Goal: Check status: Check status

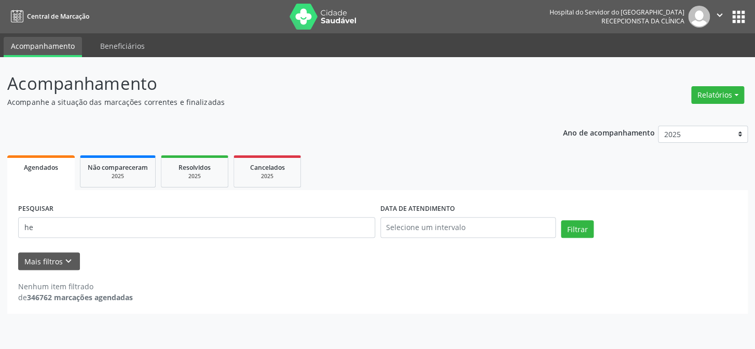
type input "h"
click at [561, 220] on button "Filtrar" at bounding box center [577, 229] width 33 height 18
click at [99, 226] on input "643158551434" at bounding box center [196, 227] width 357 height 21
type input "6"
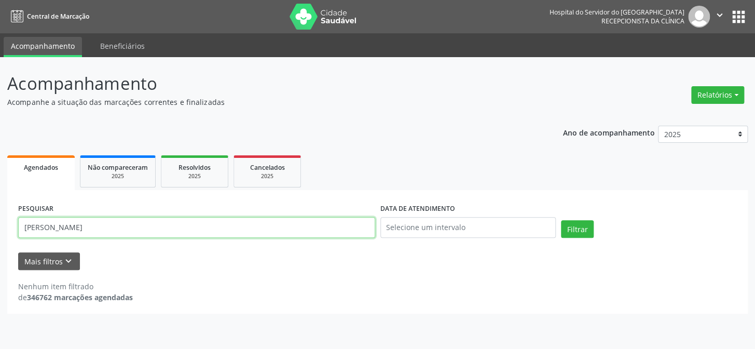
click at [561, 220] on button "Filtrar" at bounding box center [577, 229] width 33 height 18
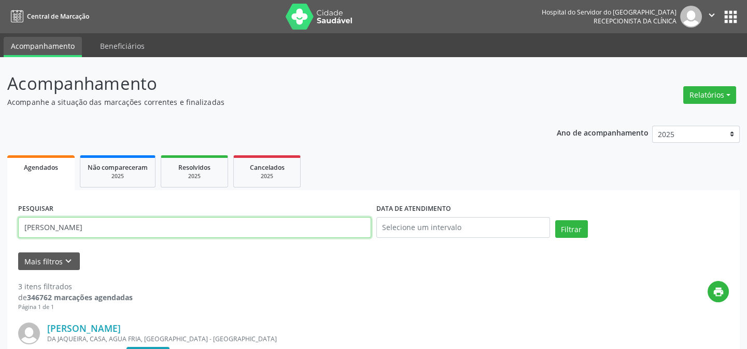
click at [108, 228] on input "[PERSON_NAME]" at bounding box center [194, 227] width 353 height 21
type input "n"
click at [556, 220] on button "Filtrar" at bounding box center [572, 229] width 33 height 18
click at [93, 229] on input "64197956487" at bounding box center [194, 227] width 353 height 21
type input "6"
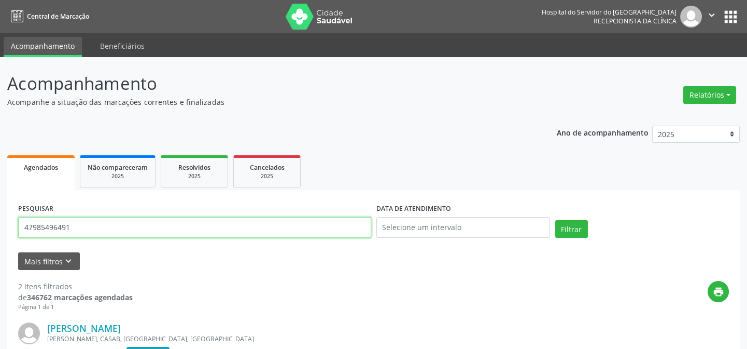
click at [556, 220] on button "Filtrar" at bounding box center [572, 229] width 33 height 18
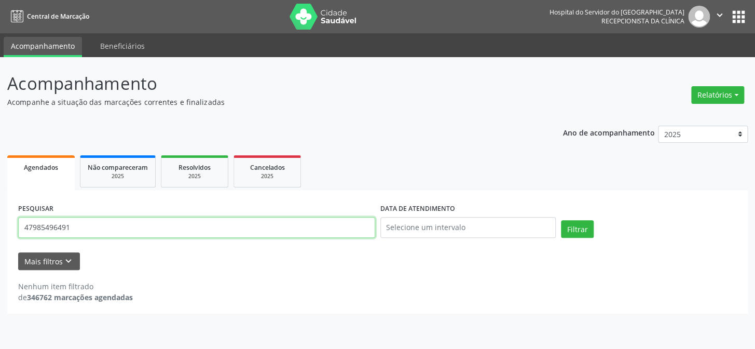
click at [86, 218] on input "47985496491" at bounding box center [196, 227] width 357 height 21
type input "4"
click at [561, 220] on button "Filtrar" at bounding box center [577, 229] width 33 height 18
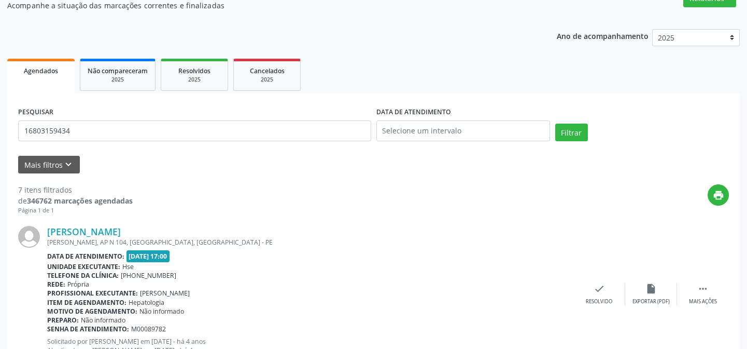
scroll to position [3, 0]
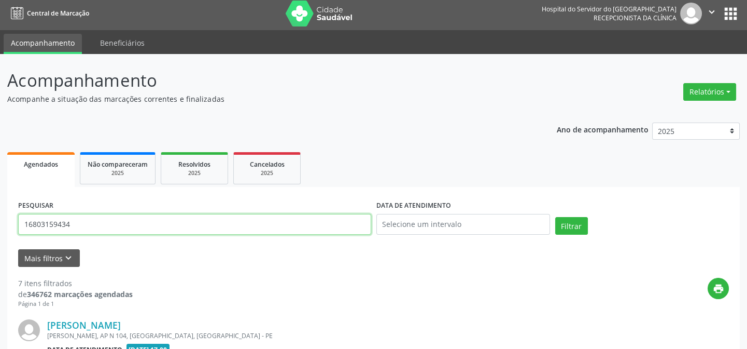
click at [89, 221] on input "16803159434" at bounding box center [194, 224] width 353 height 21
type input "1"
click at [556, 217] on button "Filtrar" at bounding box center [572, 226] width 33 height 18
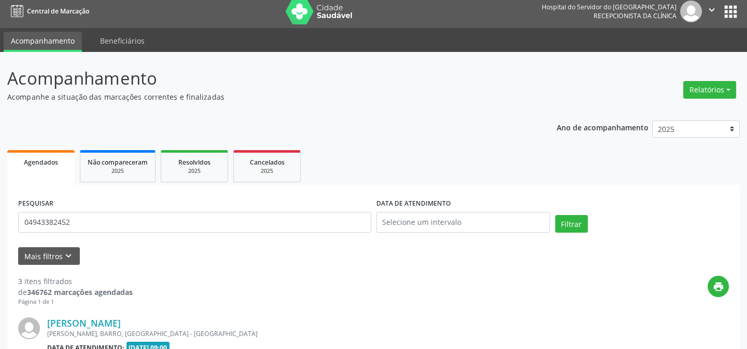
scroll to position [0, 0]
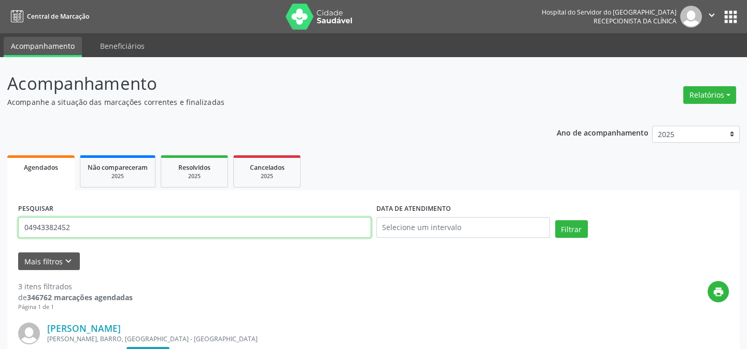
click at [83, 232] on input "04943382452" at bounding box center [194, 227] width 353 height 21
type input "0"
click at [38, 230] on input "text" at bounding box center [194, 227] width 353 height 21
type input "[PERSON_NAME]"
click at [556, 220] on button "Filtrar" at bounding box center [572, 229] width 33 height 18
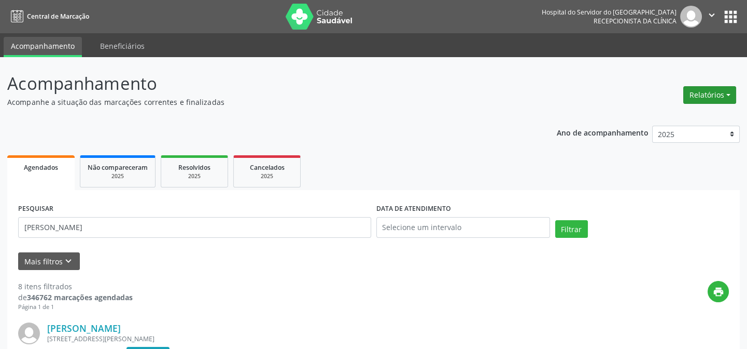
click at [703, 89] on button "Relatórios" at bounding box center [710, 95] width 53 height 18
click at [661, 116] on link "Agendamentos" at bounding box center [681, 116] width 112 height 15
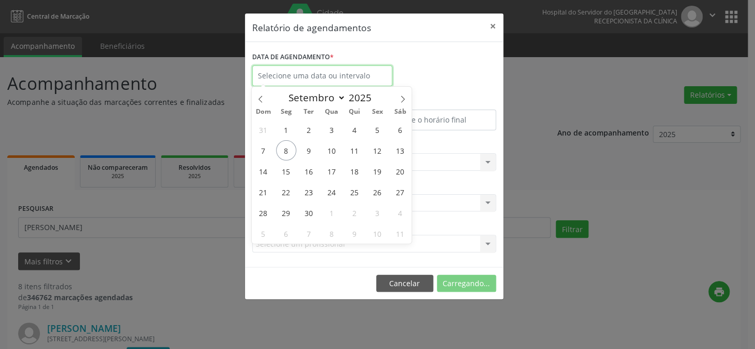
click at [289, 75] on input "text" at bounding box center [322, 75] width 140 height 21
click at [281, 151] on span "8" at bounding box center [286, 150] width 20 height 20
type input "[DATE]"
click at [282, 148] on span "8" at bounding box center [286, 150] width 20 height 20
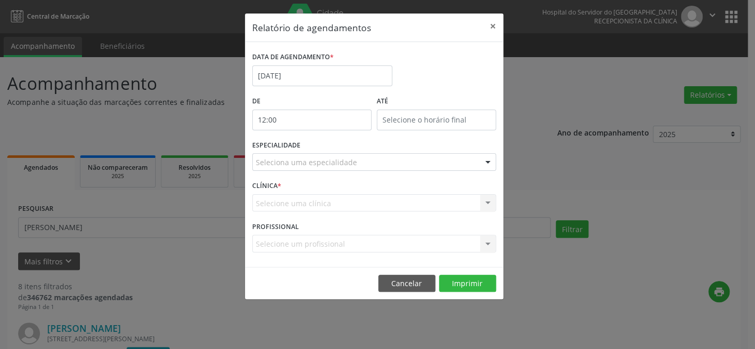
click at [296, 118] on input "12:00" at bounding box center [311, 119] width 119 height 21
click at [326, 147] on span at bounding box center [326, 147] width 7 height 10
type input "11:00"
type input "11"
click at [326, 147] on span at bounding box center [326, 147] width 7 height 10
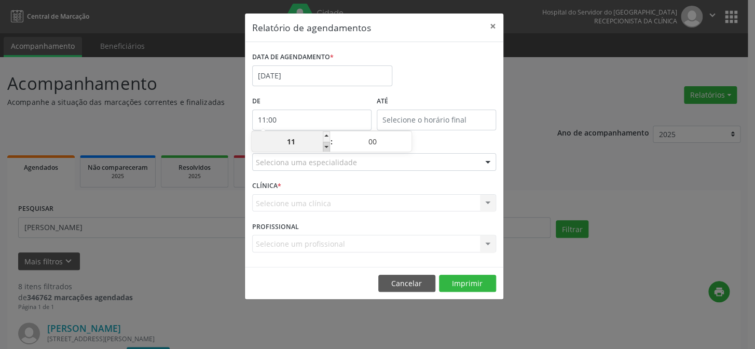
type input "10:00"
type input "10"
click at [326, 147] on span at bounding box center [326, 147] width 7 height 10
type input "09:00"
type input "09"
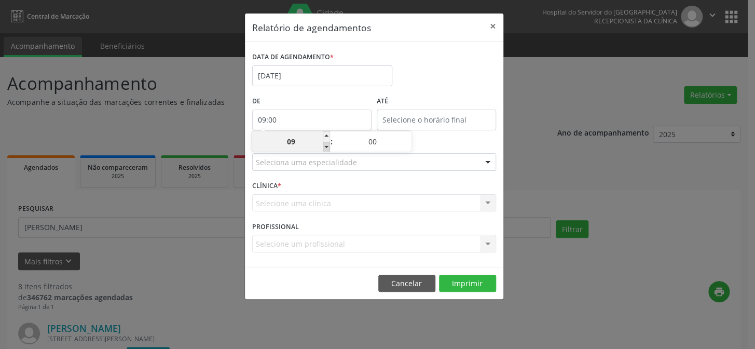
click at [326, 147] on span at bounding box center [326, 147] width 7 height 10
type input "08:00"
type input "08"
click at [326, 147] on span at bounding box center [326, 147] width 7 height 10
type input "07:00"
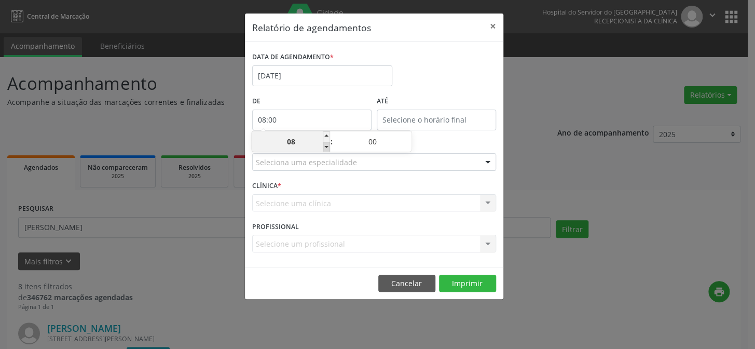
type input "07"
click at [431, 116] on input "12:00" at bounding box center [436, 119] width 119 height 21
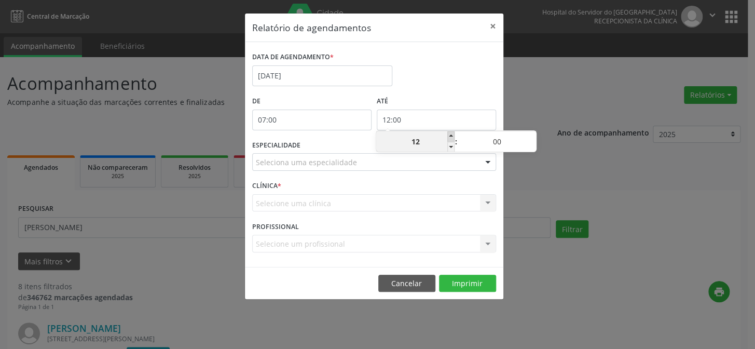
click at [449, 134] on span at bounding box center [450, 136] width 7 height 10
type input "13:00"
type input "13"
click at [449, 134] on span at bounding box center [450, 136] width 7 height 10
type input "14:00"
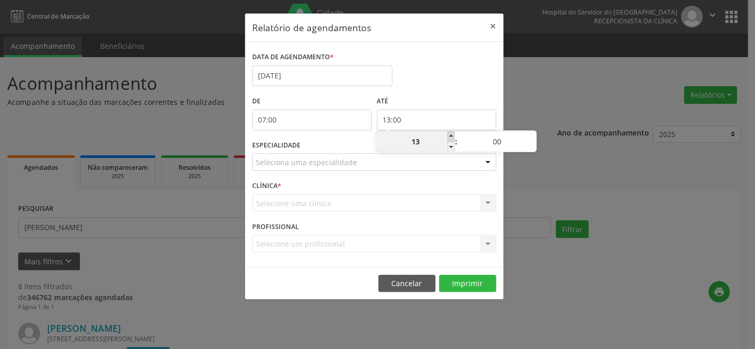
type input "14"
click at [449, 134] on span at bounding box center [450, 136] width 7 height 10
type input "15:00"
type input "15"
click at [449, 134] on span at bounding box center [450, 136] width 7 height 10
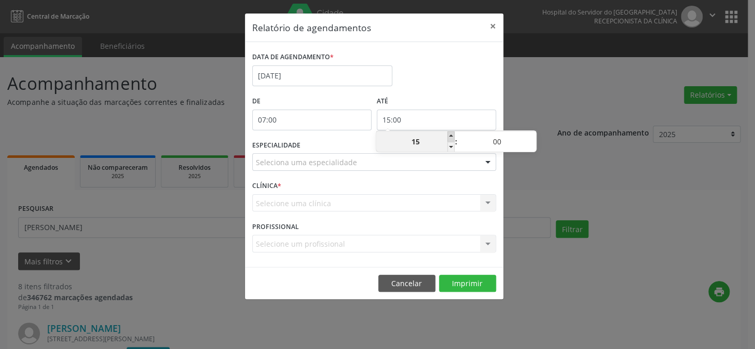
type input "16:00"
type input "16"
click at [449, 134] on span at bounding box center [450, 136] width 7 height 10
type input "17:00"
type input "17"
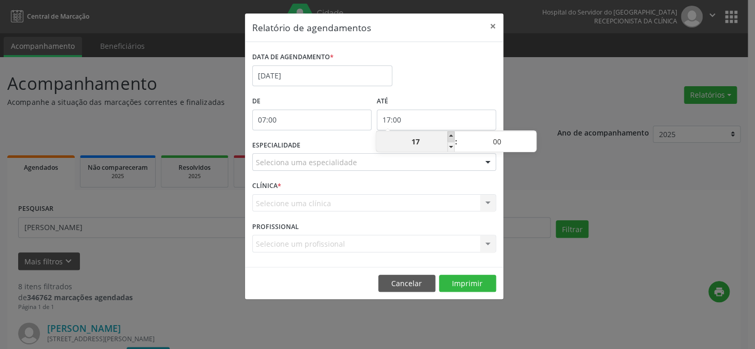
click at [449, 134] on span at bounding box center [450, 136] width 7 height 10
type input "18:00"
type input "18"
click at [449, 134] on span at bounding box center [450, 136] width 7 height 10
type input "19:00"
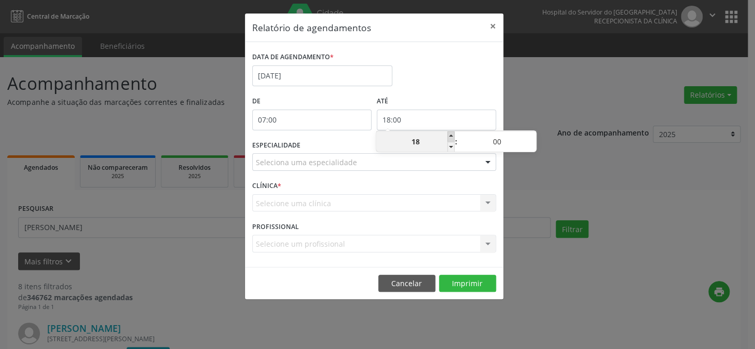
type input "19"
click at [449, 134] on span at bounding box center [450, 136] width 7 height 10
type input "20:00"
type input "20"
click at [449, 134] on span at bounding box center [450, 136] width 7 height 10
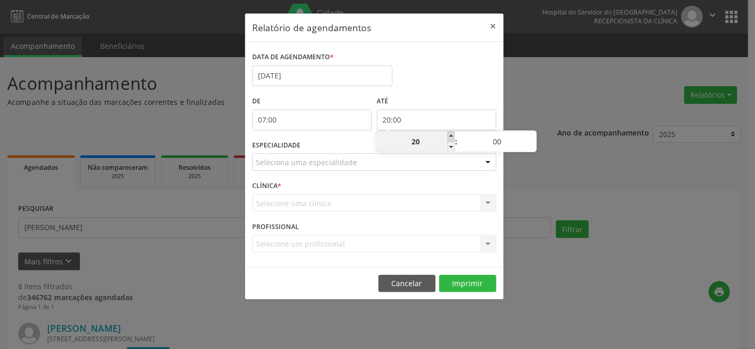
type input "21:00"
type input "21"
click at [449, 134] on span at bounding box center [450, 136] width 7 height 10
type input "22:00"
type input "22"
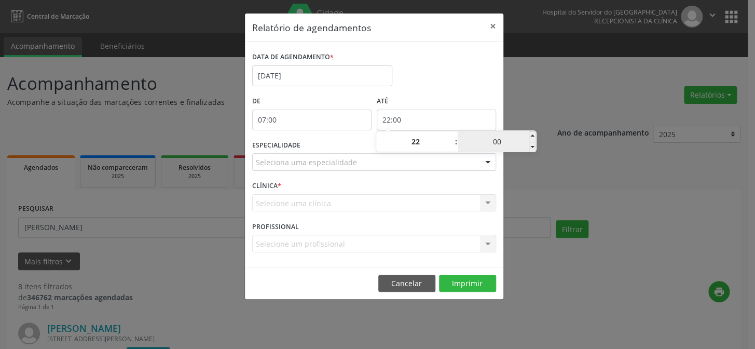
click at [464, 135] on input "00" at bounding box center [496, 141] width 78 height 21
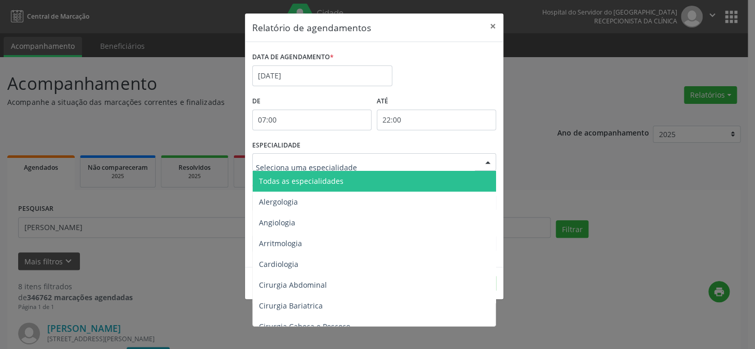
click at [485, 163] on div at bounding box center [488, 163] width 16 height 18
click at [461, 176] on span "Todas as especialidades" at bounding box center [375, 181] width 244 height 21
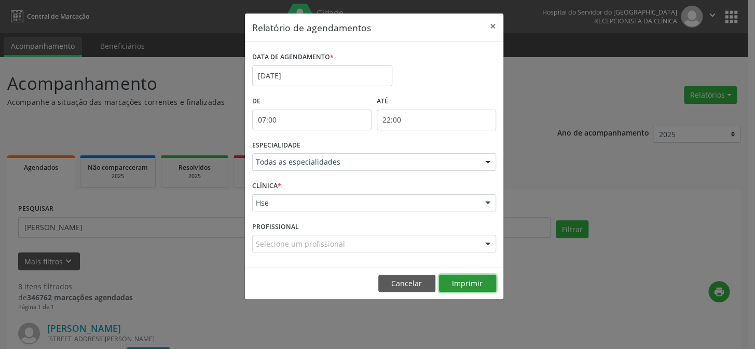
click at [464, 284] on button "Imprimir" at bounding box center [467, 283] width 57 height 18
click at [494, 25] on button "×" at bounding box center [492, 25] width 21 height 25
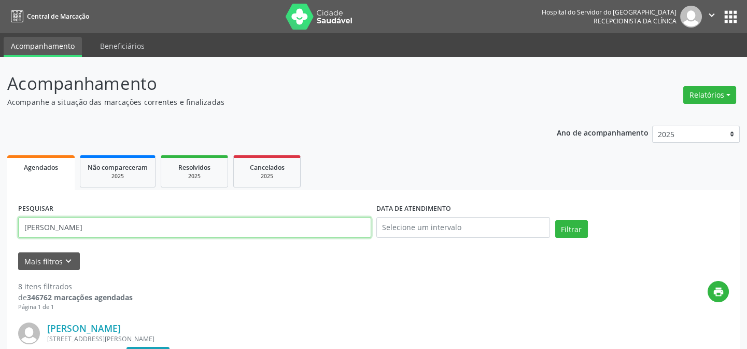
click at [174, 226] on input "[PERSON_NAME]" at bounding box center [194, 227] width 353 height 21
type input "e"
click at [556, 220] on button "Filtrar" at bounding box center [572, 229] width 33 height 18
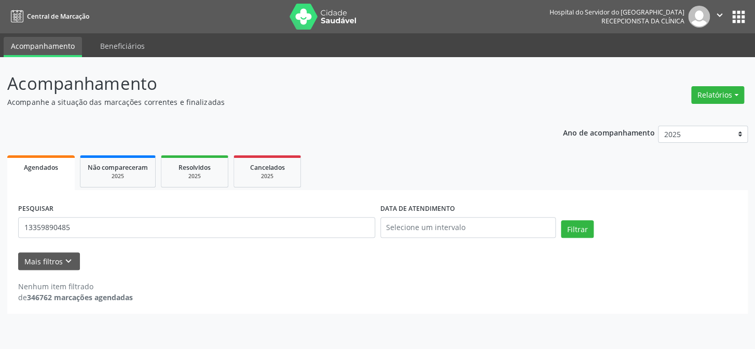
click at [182, 250] on form "PESQUISAR 13359890485 DATA DE ATENDIMENTO Filtrar UNIDADE EXECUTANTE Selecione …" at bounding box center [377, 235] width 718 height 69
drag, startPoint x: 84, startPoint y: 220, endPoint x: 93, endPoint y: 220, distance: 9.9
click at [84, 220] on input "13359890485" at bounding box center [196, 227] width 357 height 21
type input "1"
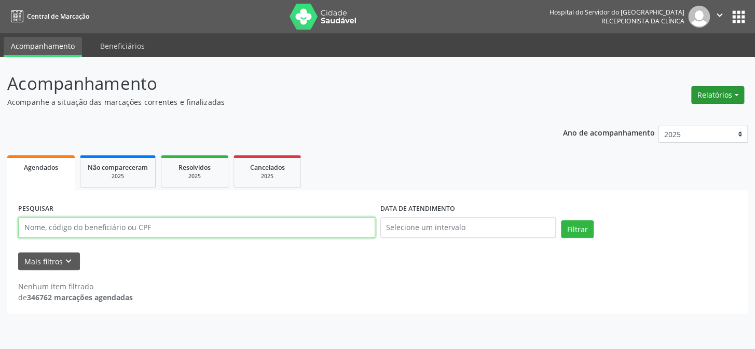
click at [719, 95] on button "Relatórios" at bounding box center [717, 95] width 53 height 18
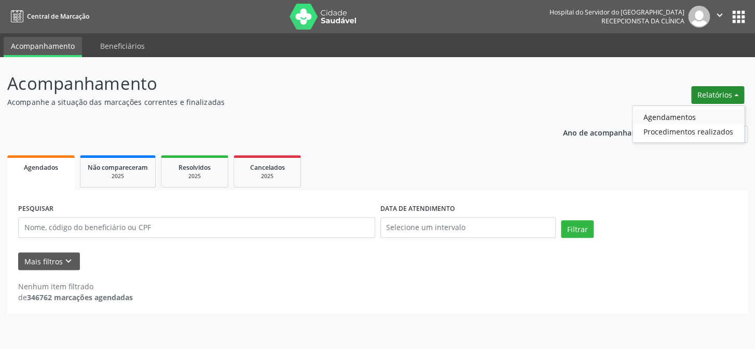
click at [689, 115] on link "Agendamentos" at bounding box center [688, 116] width 112 height 15
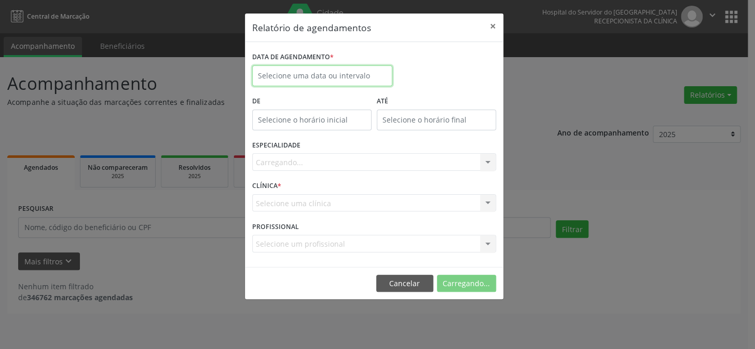
click at [287, 73] on input "text" at bounding box center [322, 75] width 140 height 21
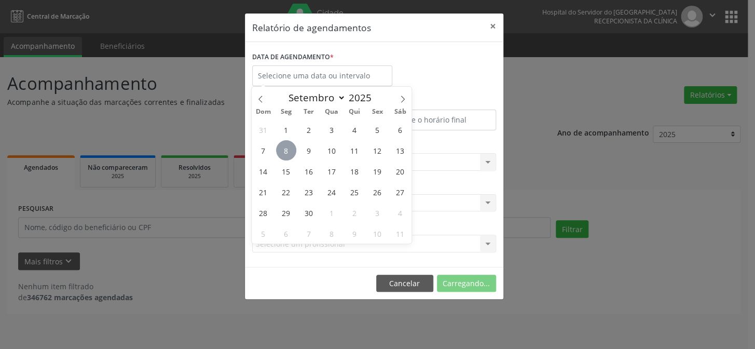
click at [293, 149] on span "8" at bounding box center [286, 150] width 20 height 20
type input "[DATE]"
click at [293, 149] on span "8" at bounding box center [286, 150] width 20 height 20
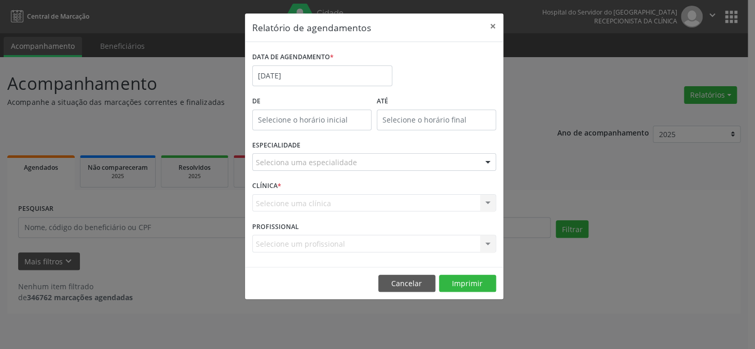
click at [486, 161] on div at bounding box center [488, 163] width 16 height 18
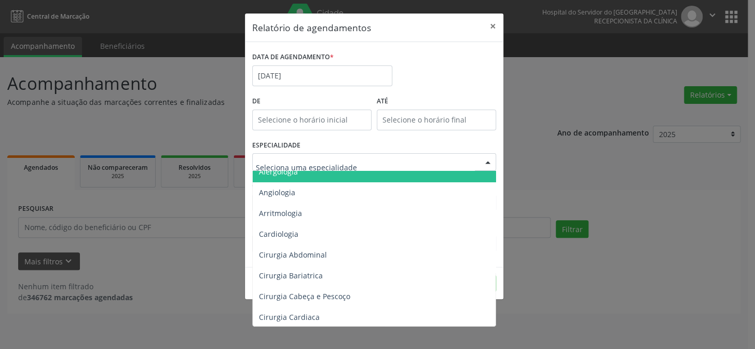
scroll to position [47, 0]
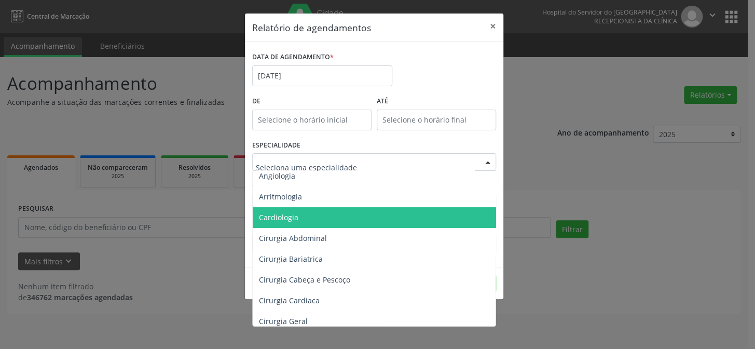
click at [297, 212] on span "Cardiologia" at bounding box center [375, 217] width 244 height 21
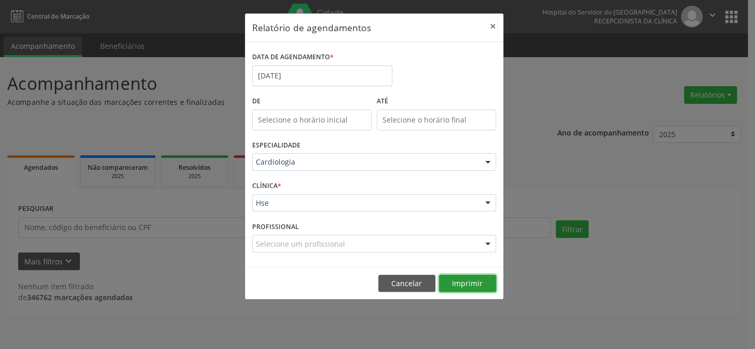
click at [465, 282] on button "Imprimir" at bounding box center [467, 283] width 57 height 18
click at [466, 283] on button "Imprimir" at bounding box center [467, 283] width 57 height 18
